Goal: Task Accomplishment & Management: Use online tool/utility

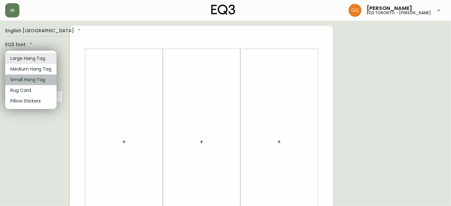
click at [38, 78] on li "Small Hang Tag" at bounding box center [30, 80] width 51 height 11
type input "small"
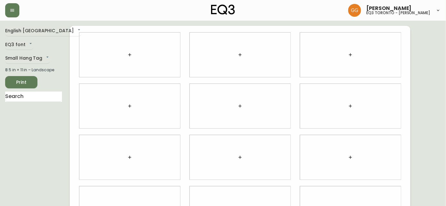
click at [120, 67] on div at bounding box center [129, 55] width 101 height 45
click at [134, 56] on button "button" at bounding box center [129, 54] width 13 height 13
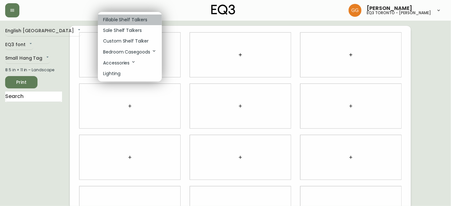
click at [134, 17] on p "Fillable Shelf Talkers" at bounding box center [125, 19] width 44 height 7
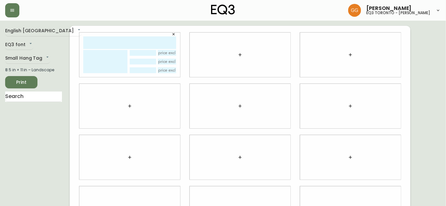
click at [140, 43] on input "text" at bounding box center [129, 42] width 93 height 13
type input "Lily"
click at [172, 34] on icon "button" at bounding box center [174, 34] width 4 height 4
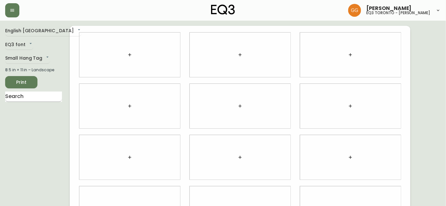
click at [27, 95] on input "text" at bounding box center [33, 97] width 57 height 10
type input "lil"
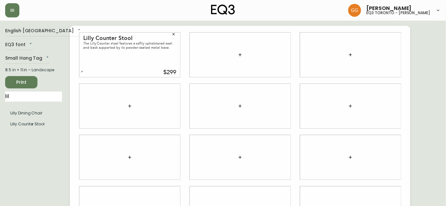
click at [173, 32] on icon "button" at bounding box center [174, 34] width 4 height 4
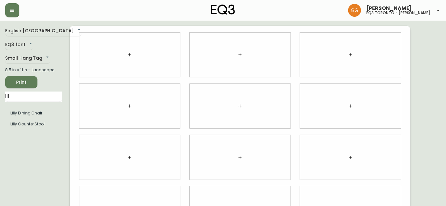
click at [129, 55] on icon "button" at bounding box center [129, 54] width 3 height 3
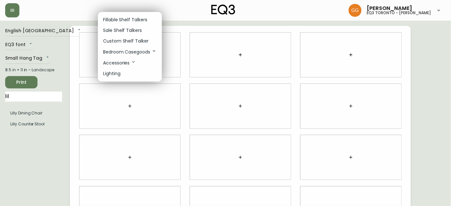
click at [120, 16] on p "Fillable Shelf Talkers" at bounding box center [125, 19] width 44 height 7
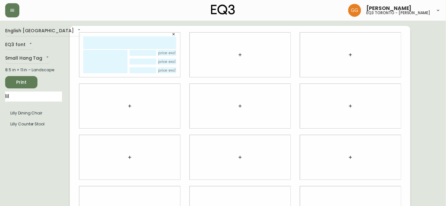
click at [122, 41] on input "text" at bounding box center [129, 42] width 93 height 13
type input "LILLY CHAIR"
click at [108, 59] on textarea at bounding box center [105, 61] width 44 height 23
type textarea "COUNTER OR DINING CHAIR"
click at [148, 50] on input "text" at bounding box center [143, 53] width 26 height 6
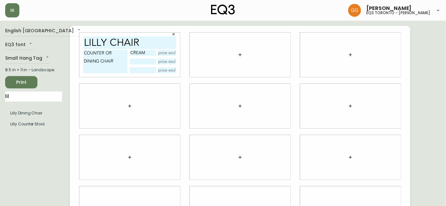
type input "CREAM"
click at [142, 60] on input "text" at bounding box center [143, 62] width 26 height 6
type input "GREY"
click at [168, 52] on input "text" at bounding box center [167, 53] width 19 height 6
type input "$299"
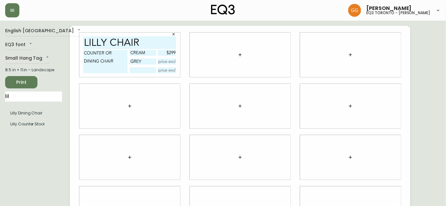
click at [168, 64] on input "text" at bounding box center [167, 62] width 19 height 6
type input "$299"
click at [162, 83] on div at bounding box center [130, 106] width 110 height 51
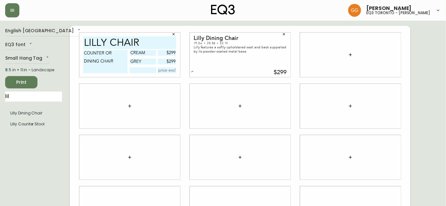
drag, startPoint x: 117, startPoint y: 59, endPoint x: 77, endPoint y: 49, distance: 41.7
click at [77, 49] on div "LILLY CHAIR COUNTER OR DINING CHAIR CREAM $299 GREY $299" at bounding box center [130, 54] width 110 height 51
type textarea "CREAM & GREY"
click at [150, 54] on input "CREAM" at bounding box center [143, 53] width 26 height 6
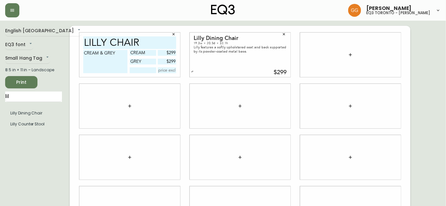
click at [150, 54] on input "CREAM" at bounding box center [143, 53] width 26 height 6
type input "COUNTER"
click at [147, 63] on input "GREY" at bounding box center [143, 62] width 26 height 6
type input "G"
type input "DINING"
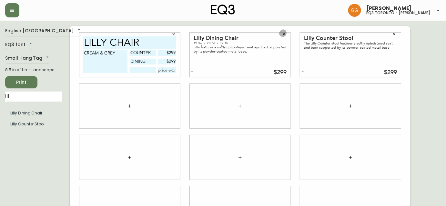
click at [286, 35] on button "button" at bounding box center [284, 34] width 10 height 10
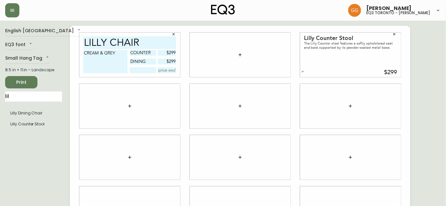
click at [395, 37] on button "button" at bounding box center [395, 34] width 10 height 10
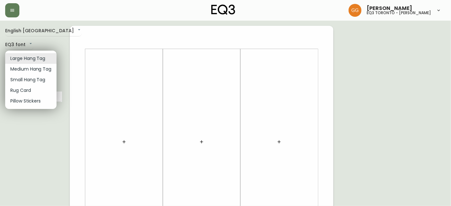
click at [122, 120] on div at bounding box center [225, 103] width 451 height 206
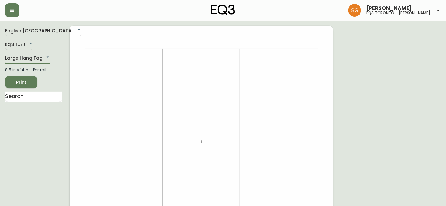
click at [123, 144] on icon "button" at bounding box center [123, 141] width 5 height 5
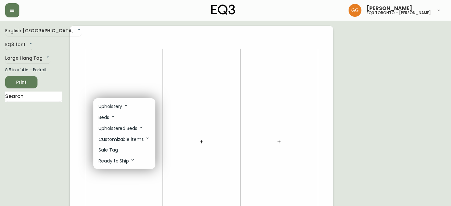
click at [125, 151] on li "Sale Tag" at bounding box center [124, 150] width 62 height 11
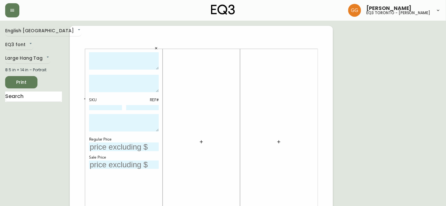
click at [125, 60] on textarea at bounding box center [124, 61] width 70 height 18
type textarea "T"
type textarea "RECLAIMED TEAK MEDIA UNIT"
click at [201, 140] on icon "button" at bounding box center [201, 141] width 5 height 5
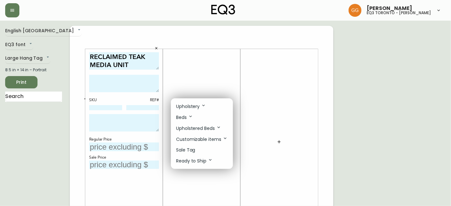
click at [201, 149] on li "Sale Tag" at bounding box center [202, 150] width 62 height 11
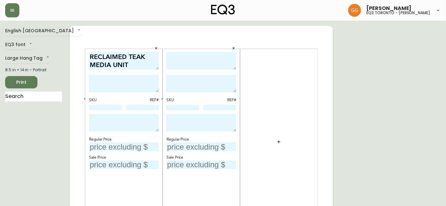
click at [278, 143] on icon "button" at bounding box center [278, 141] width 5 height 5
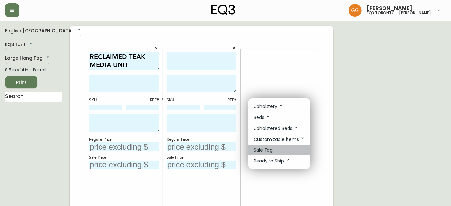
click at [273, 152] on li "Sale Tag" at bounding box center [279, 150] width 62 height 11
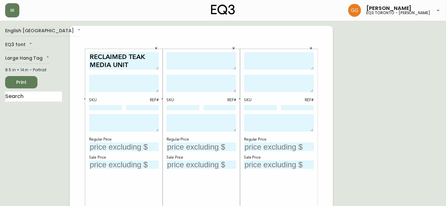
click at [206, 58] on textarea at bounding box center [202, 61] width 70 height 18
type textarea "KENDALL BAR TABLE"
click at [208, 84] on textarea at bounding box center [202, 83] width 70 height 17
type textarea "WALNUT"
click at [290, 66] on textarea at bounding box center [279, 61] width 70 height 18
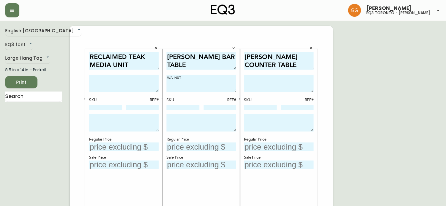
type textarea "KENDALL COUNTER TABLE"
click at [281, 87] on textarea at bounding box center [279, 83] width 70 height 17
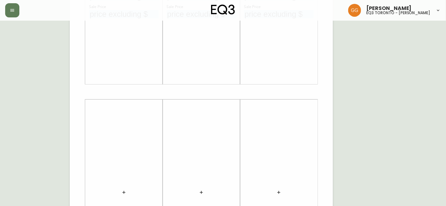
scroll to position [176, 0]
type textarea "WHITE MARBLE"
click at [120, 168] on button "button" at bounding box center [124, 167] width 13 height 13
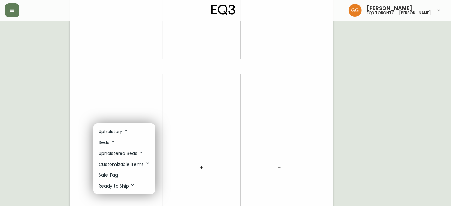
click at [124, 177] on li "Sale Tag" at bounding box center [124, 175] width 62 height 11
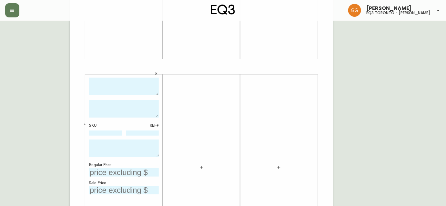
click at [200, 169] on icon "button" at bounding box center [201, 167] width 5 height 5
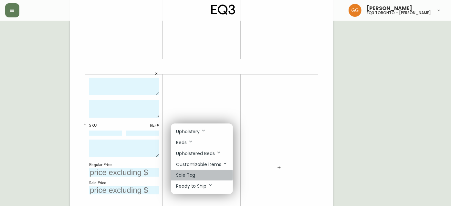
click at [192, 176] on p "Sale Tag" at bounding box center [185, 175] width 19 height 7
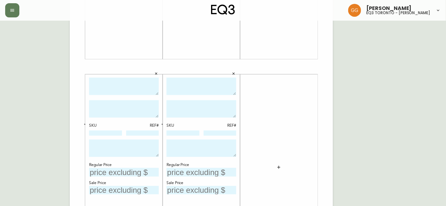
click at [282, 170] on button "button" at bounding box center [278, 167] width 13 height 13
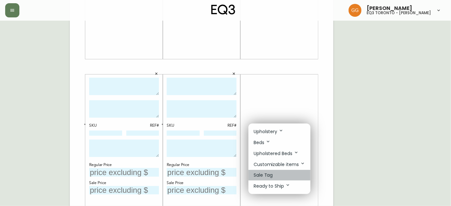
click at [274, 173] on li "Sale Tag" at bounding box center [279, 175] width 62 height 11
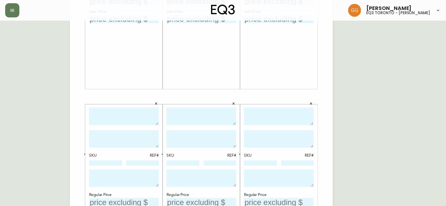
scroll to position [147, 0]
click at [108, 113] on textarea at bounding box center [124, 116] width 70 height 18
type textarea "PALLISER BALTIC RECLINER"
click at [131, 134] on textarea at bounding box center [124, 138] width 70 height 17
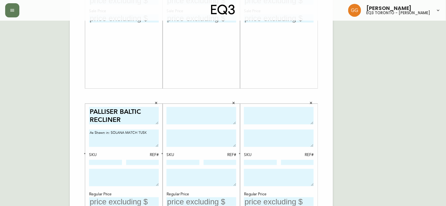
type textarea "As Shown in: SOLANA MATCH TUSK"
click at [175, 114] on textarea at bounding box center [202, 116] width 70 height 18
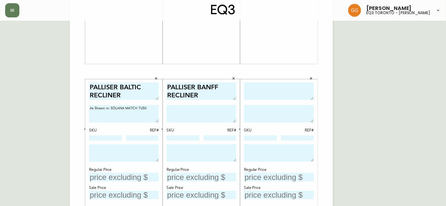
scroll to position [205, 0]
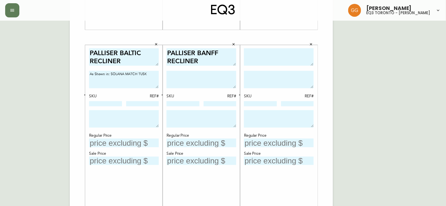
type textarea "PALLISER BANFF RECLINER"
click at [114, 143] on input "text" at bounding box center [124, 143] width 70 height 9
type input "$2499"
click at [188, 142] on input "text" at bounding box center [202, 143] width 70 height 9
type input "$1699"
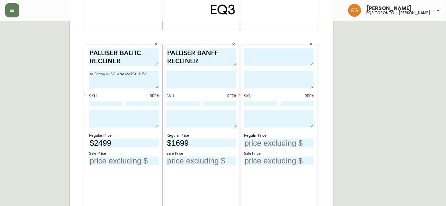
click at [199, 76] on textarea at bounding box center [202, 79] width 70 height 17
type textarea "a"
type textarea "As shown in: JAXON SHIITAKE"
click at [291, 52] on textarea at bounding box center [279, 57] width 70 height 18
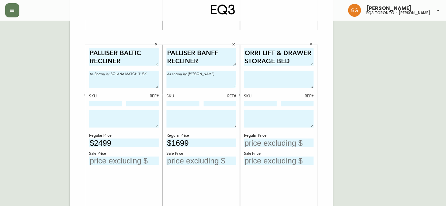
type textarea "ORRI LIFT & DRAWER STORAGE BED"
click at [278, 76] on textarea at bounding box center [279, 79] width 70 height 17
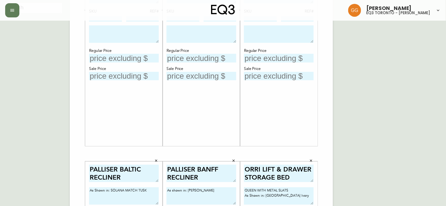
scroll to position [48, 0]
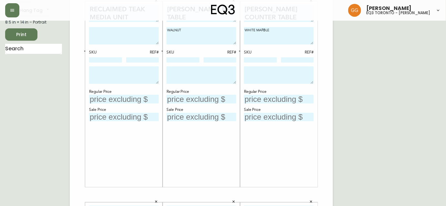
type textarea "QUEEN WITH METAL SLATS As Shown in: Veneto Ivory"
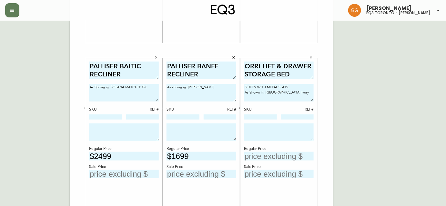
scroll to position [205, 0]
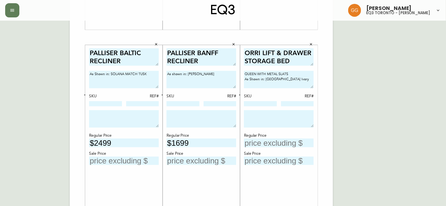
click at [284, 143] on input "text" at bounding box center [279, 143] width 70 height 9
type input "$4699"
click at [268, 160] on input "text" at bounding box center [279, 161] width 70 height 9
type input "$1644.66"
